Goal: Navigation & Orientation: Understand site structure

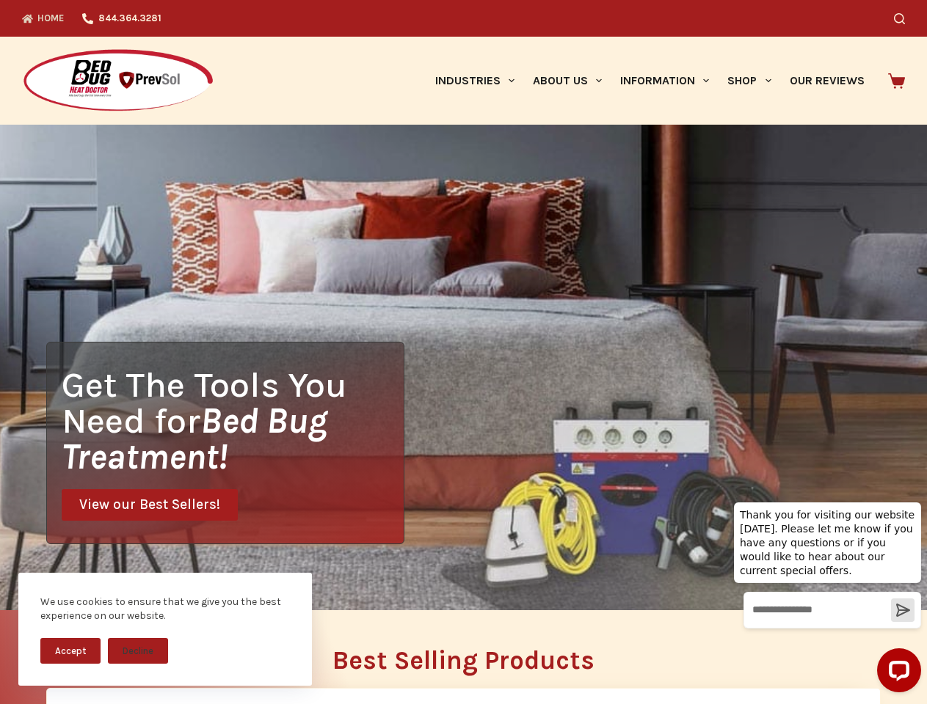
click at [463, 352] on div "Get The Tools You Need for Bed Bug Treatment! View our Best Sellers!" at bounding box center [463, 368] width 927 height 486
click at [70, 651] on button "Accept" at bounding box center [70, 651] width 60 height 26
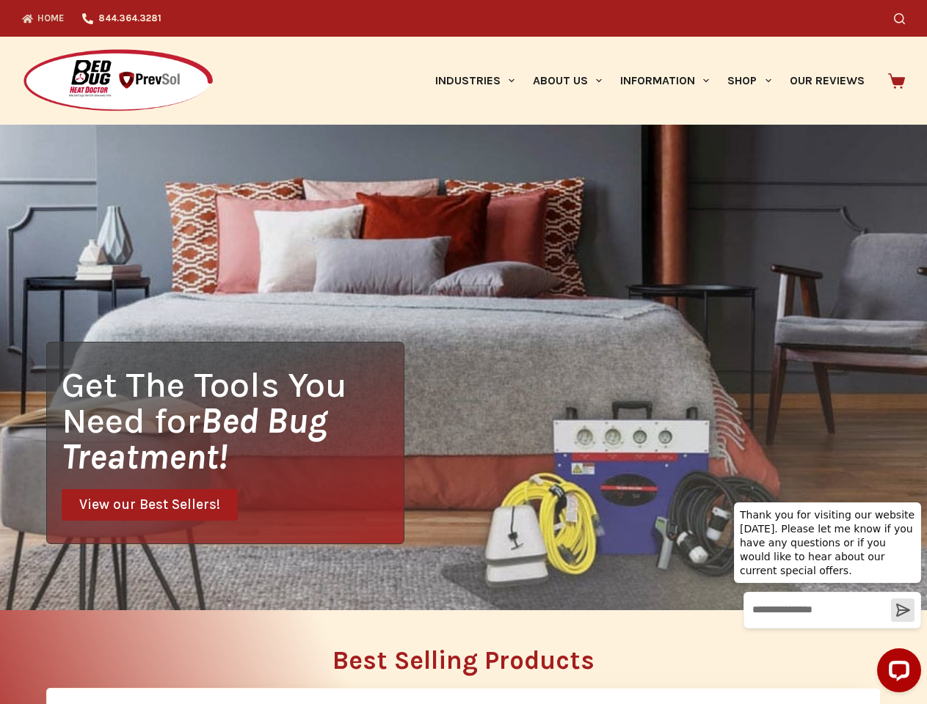
click at [138, 651] on button "Decline" at bounding box center [138, 662] width 60 height 26
click at [905, 18] on icon "Search" at bounding box center [899, 18] width 11 height 11
click at [480, 81] on link "Industries" at bounding box center [475, 81] width 98 height 88
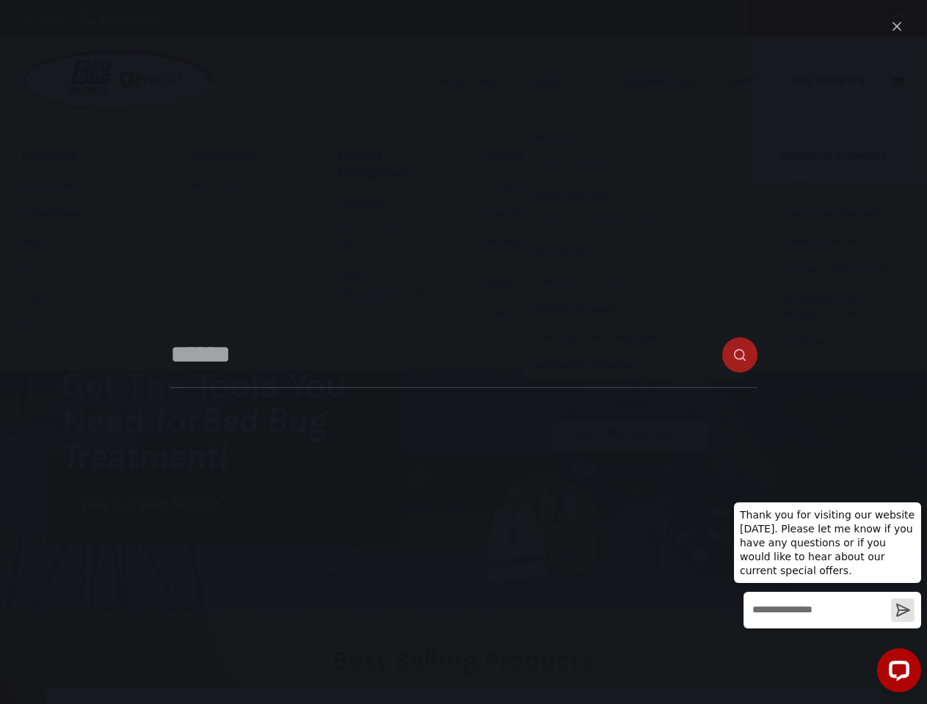
click at [573, 81] on link "About Us" at bounding box center [566, 81] width 87 height 88
click at [671, 81] on link "Information" at bounding box center [664, 81] width 107 height 88
click at [755, 81] on link "Shop" at bounding box center [749, 81] width 62 height 88
